Goal: Task Accomplishment & Management: Manage account settings

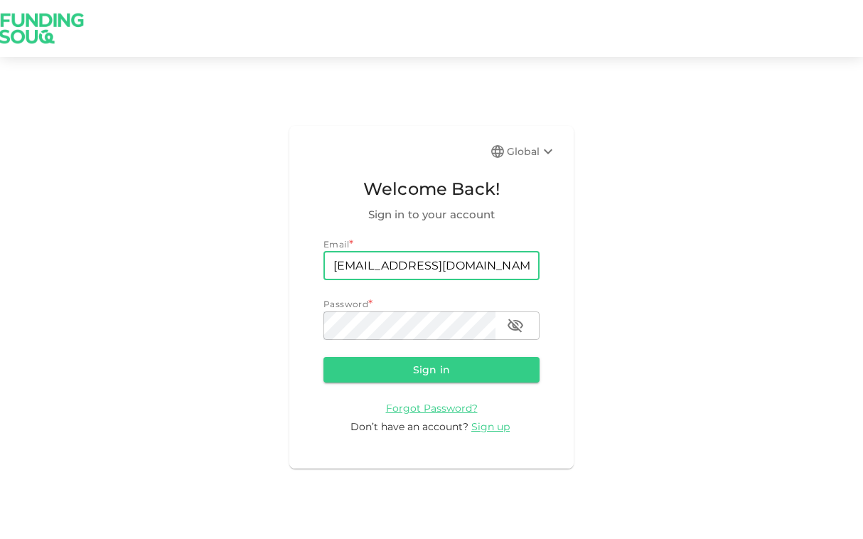
type input "[EMAIL_ADDRESS][DOMAIN_NAME]"
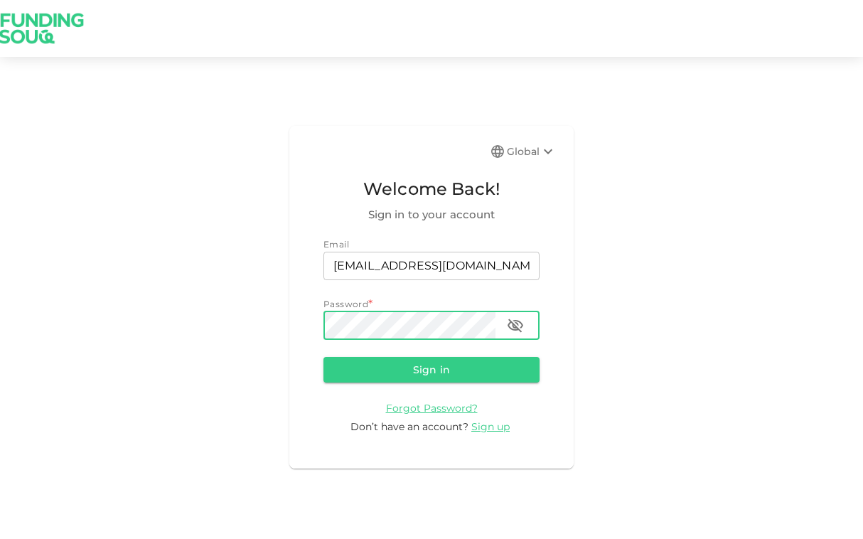
click at [431, 368] on button "Sign in" at bounding box center [431, 370] width 216 height 26
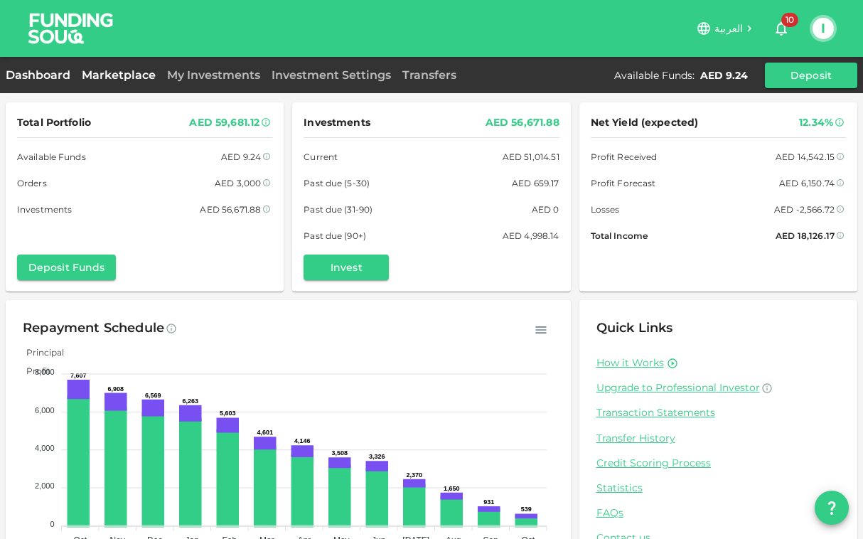
click at [118, 77] on link "Marketplace" at bounding box center [118, 75] width 85 height 14
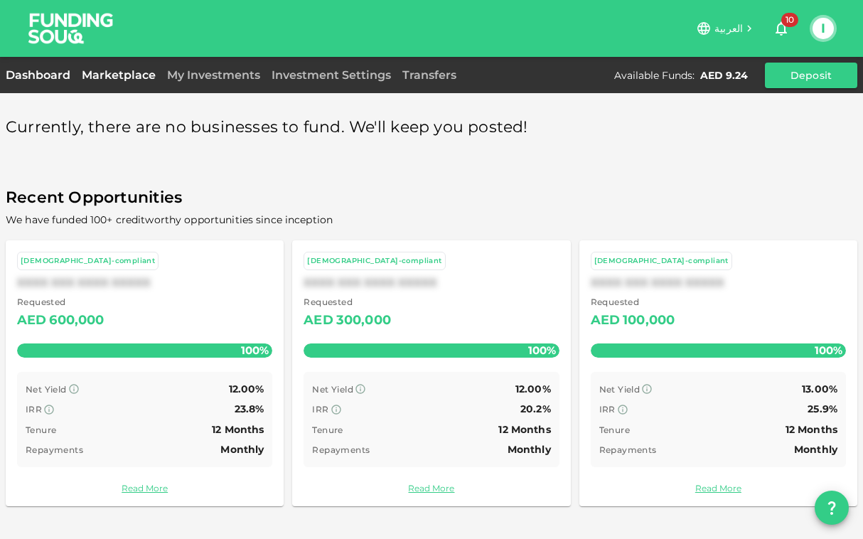
click at [45, 76] on link "Dashboard" at bounding box center [41, 75] width 70 height 14
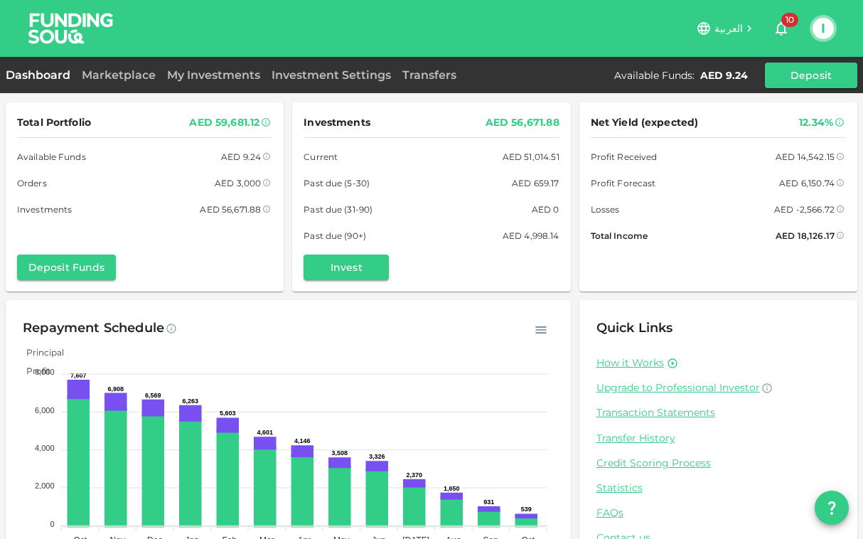
click at [820, 29] on button "I" at bounding box center [822, 28] width 21 height 21
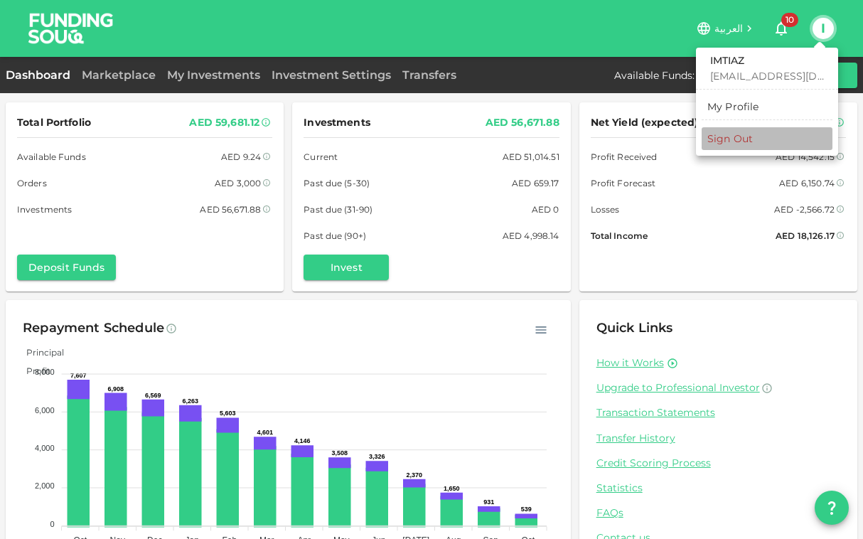
click at [731, 141] on div "Sign Out" at bounding box center [729, 138] width 45 height 14
